Goal: Transaction & Acquisition: Subscribe to service/newsletter

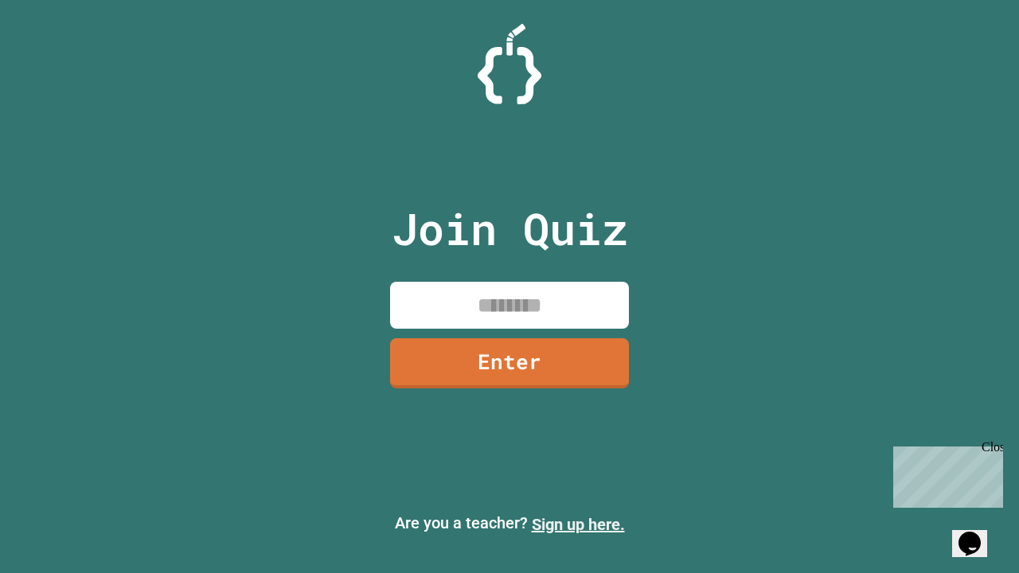
click at [578, 524] on link "Sign up here." at bounding box center [578, 524] width 93 height 19
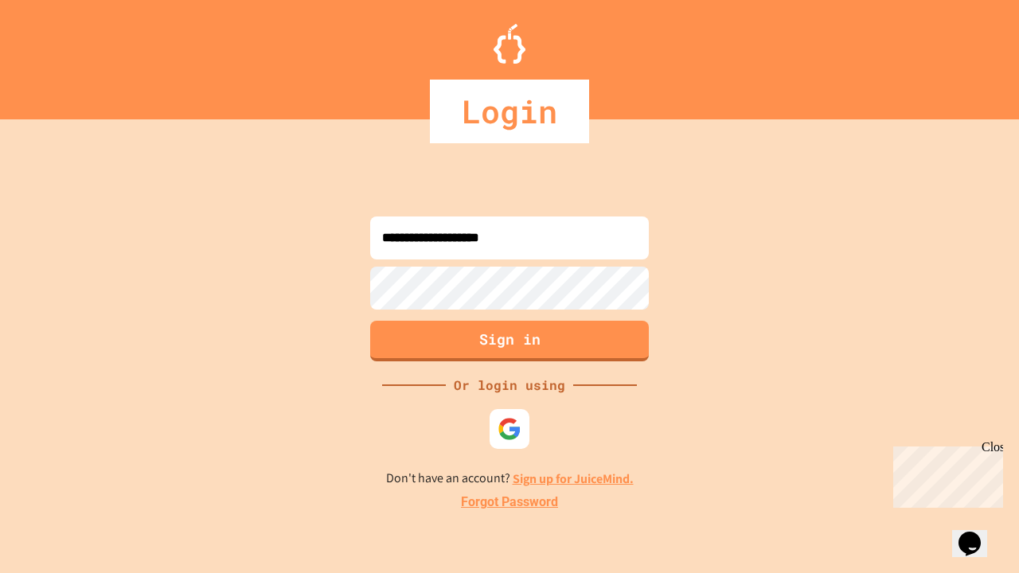
type input "**********"
